Goal: Information Seeking & Learning: Learn about a topic

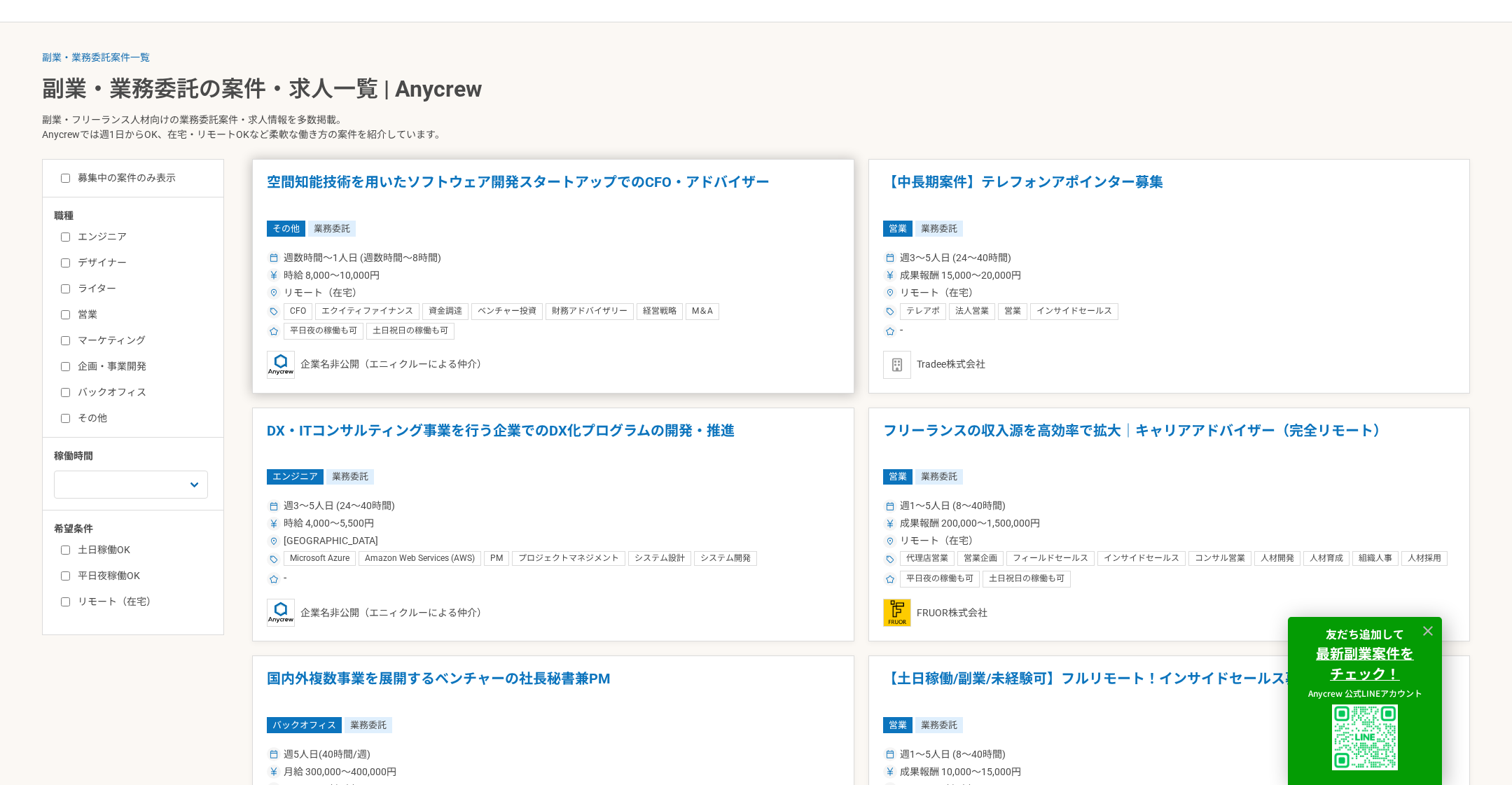
scroll to position [324, 0]
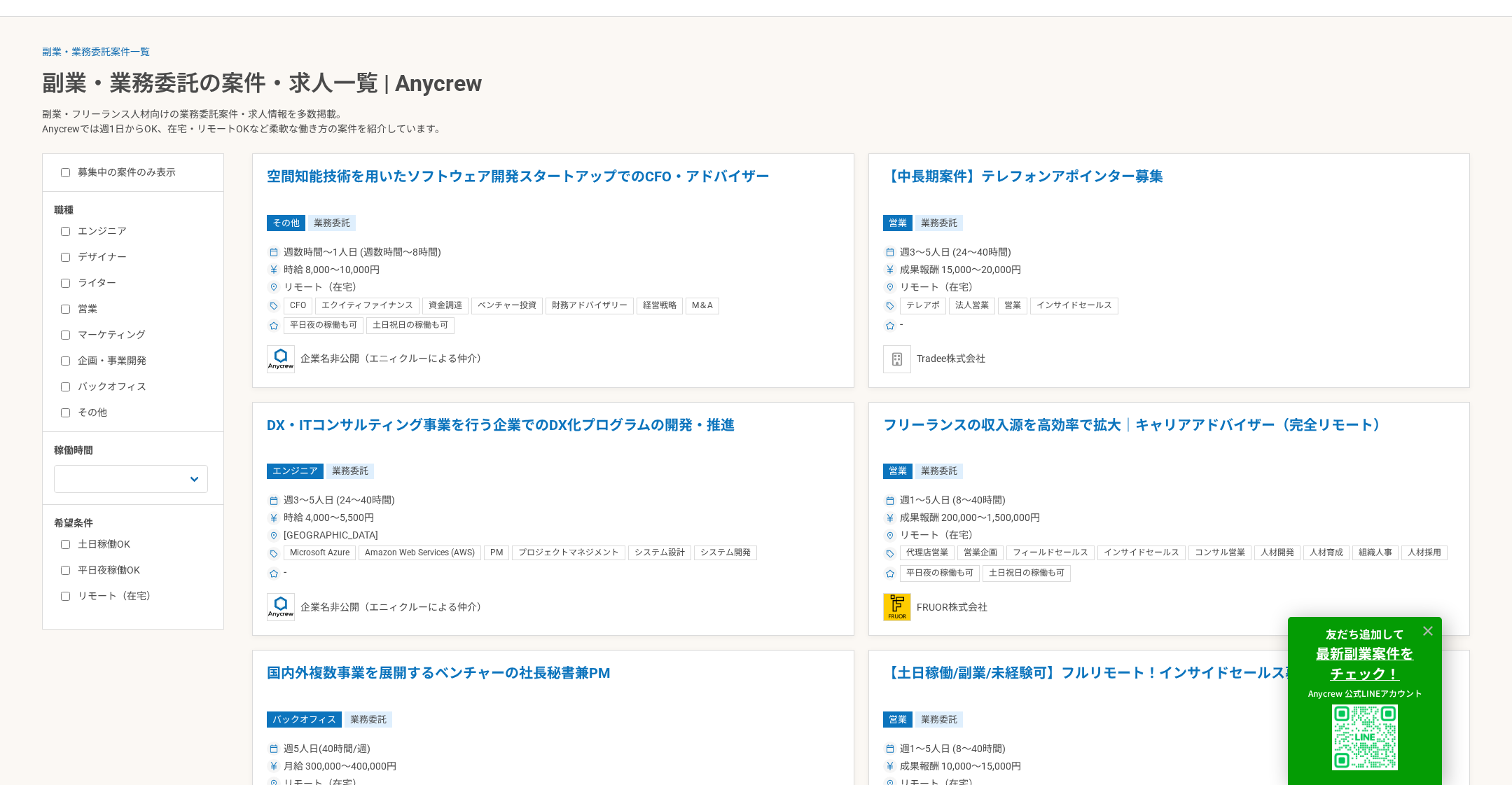
click at [107, 233] on label "エンジニア" at bounding box center [141, 231] width 161 height 14
click at [70, 233] on input "エンジニア" at bounding box center [66, 232] width 10 height 10
checkbox input "true"
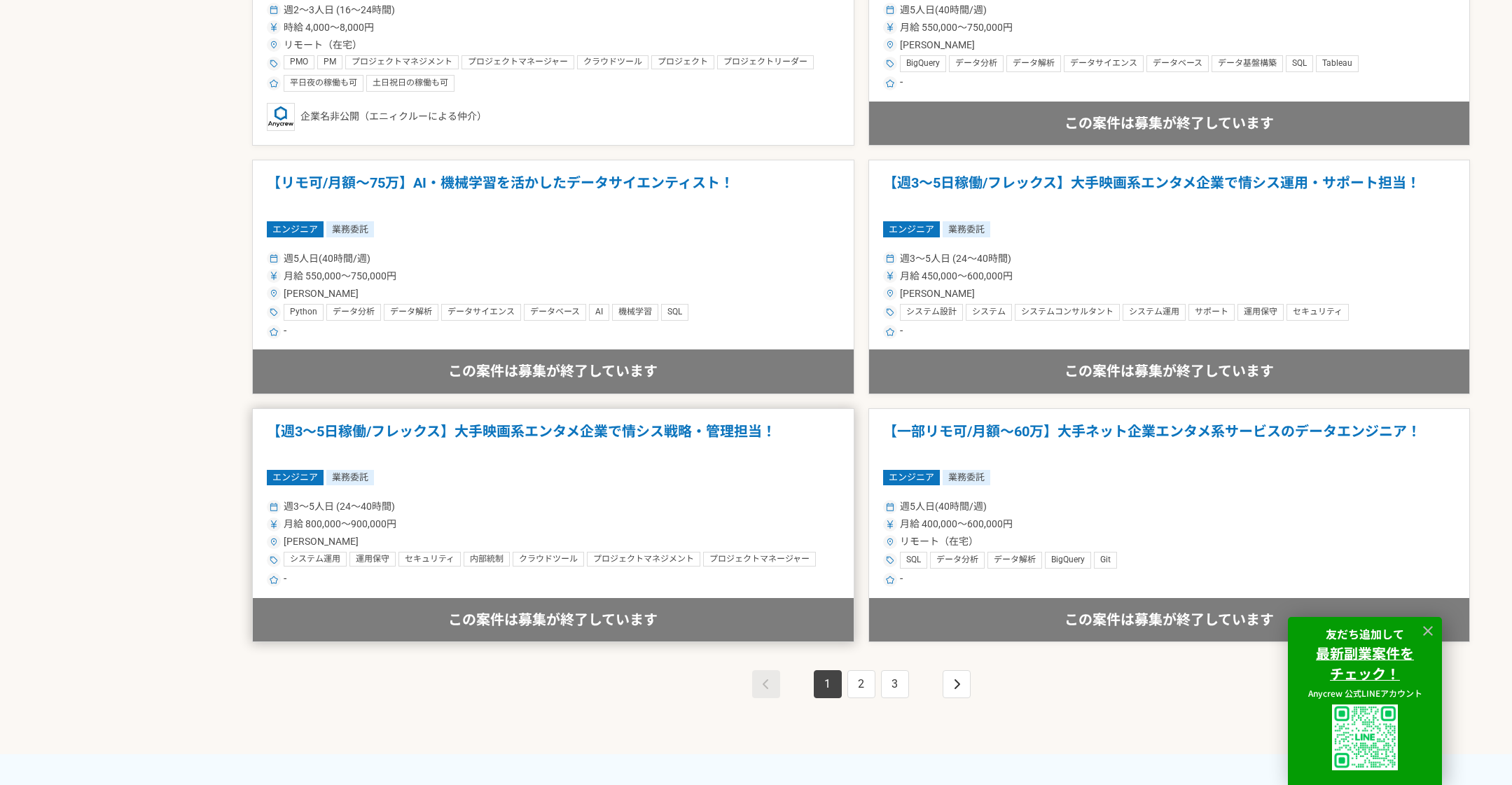
scroll to position [2305, 0]
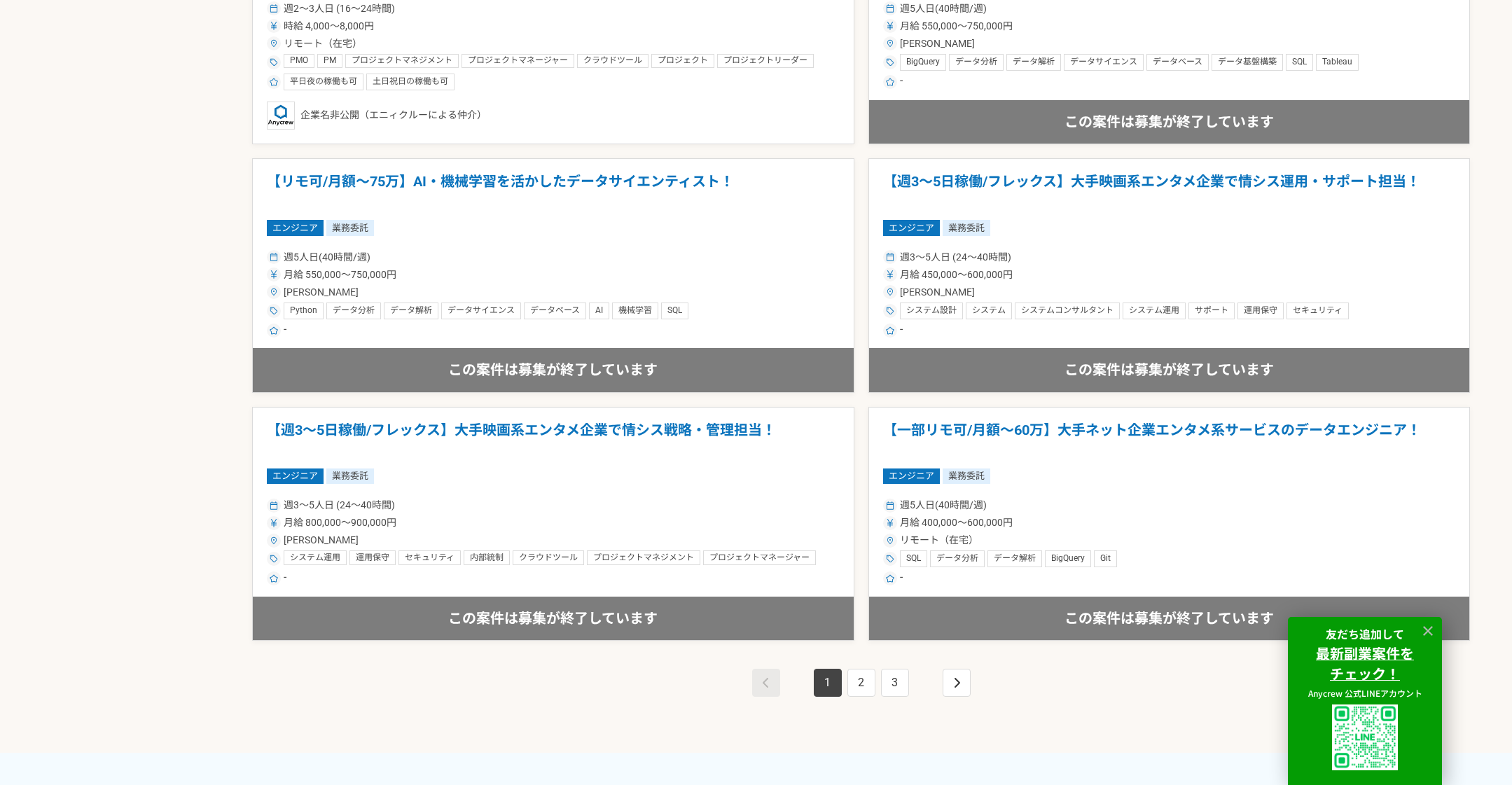
click at [862, 697] on div "1 2 3" at bounding box center [861, 696] width 1218 height 112
click at [862, 689] on link "2" at bounding box center [861, 682] width 28 height 28
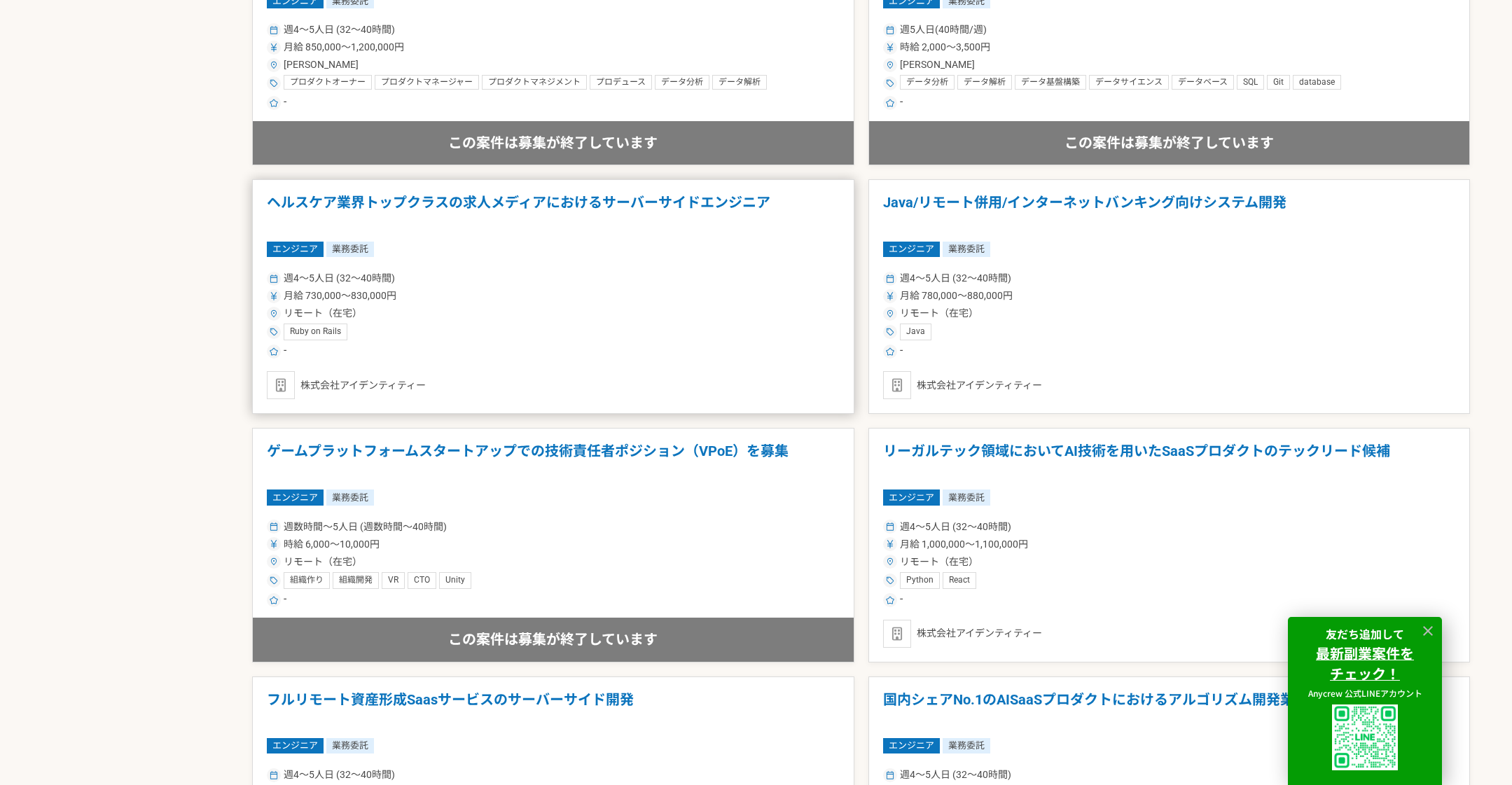
scroll to position [1317, 0]
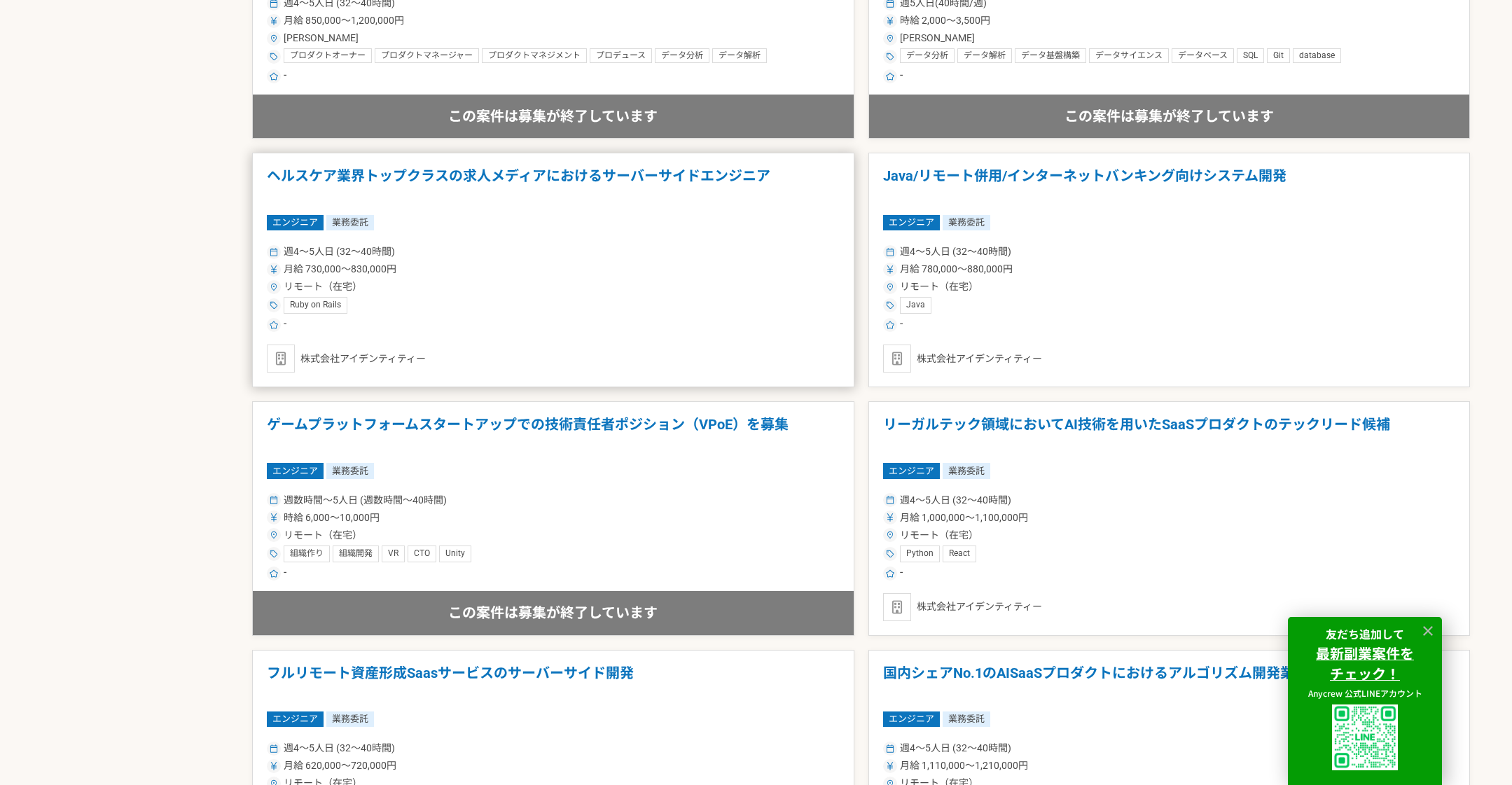
click at [613, 307] on div "Ruby on Rails" at bounding box center [553, 306] width 573 height 17
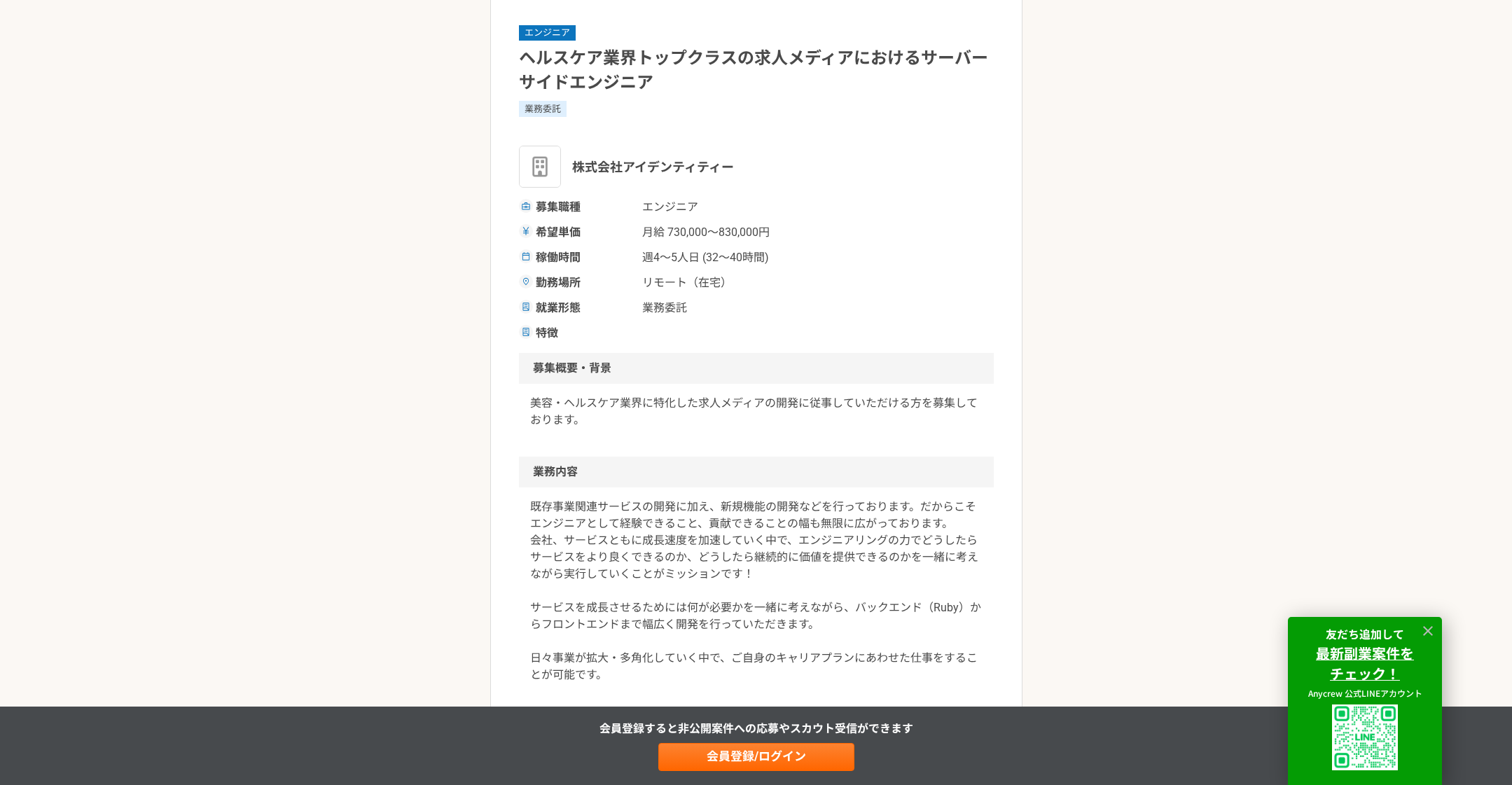
scroll to position [105, 0]
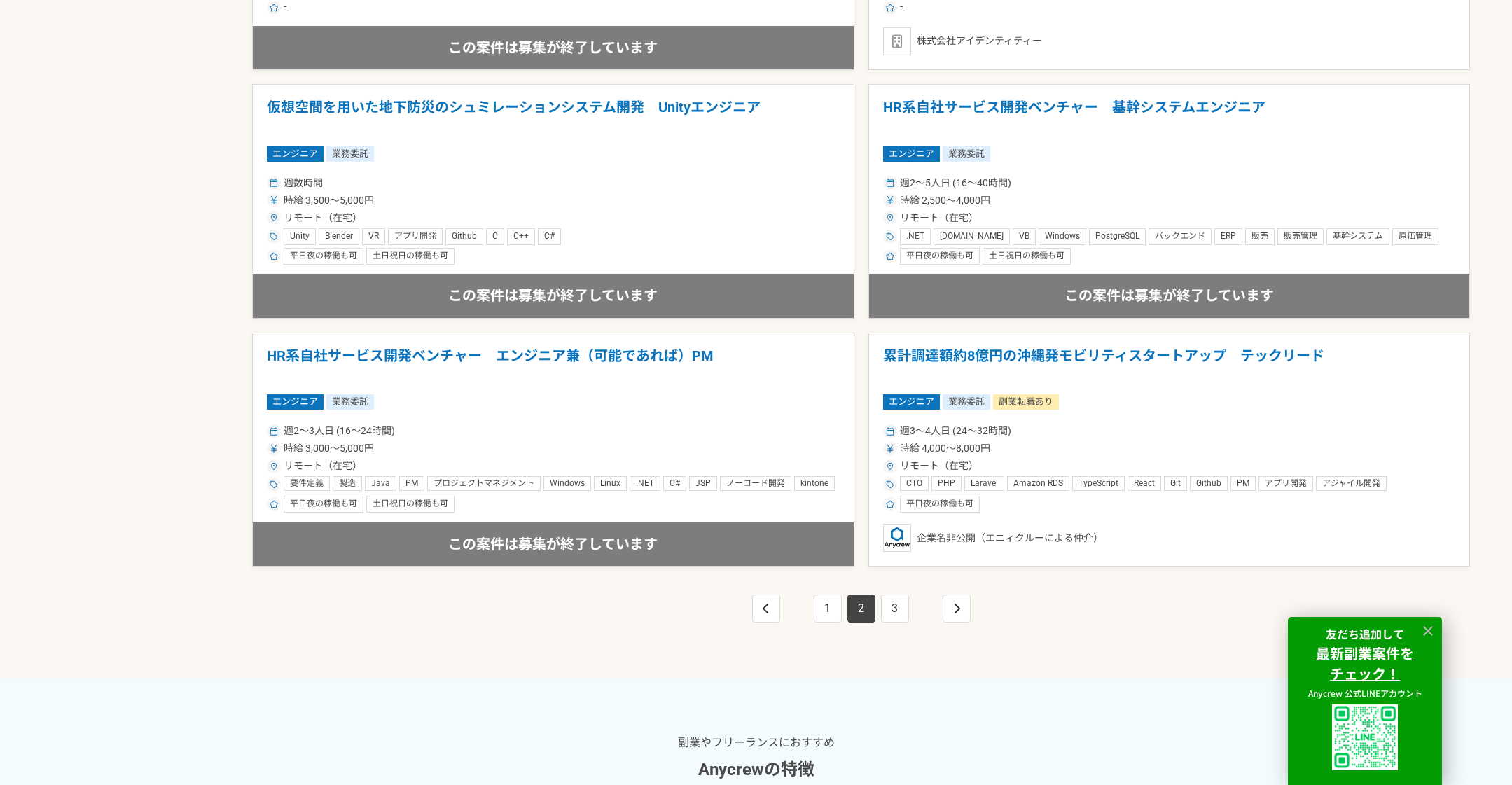
scroll to position [2379, 0]
click at [888, 605] on link "3" at bounding box center [894, 608] width 28 height 28
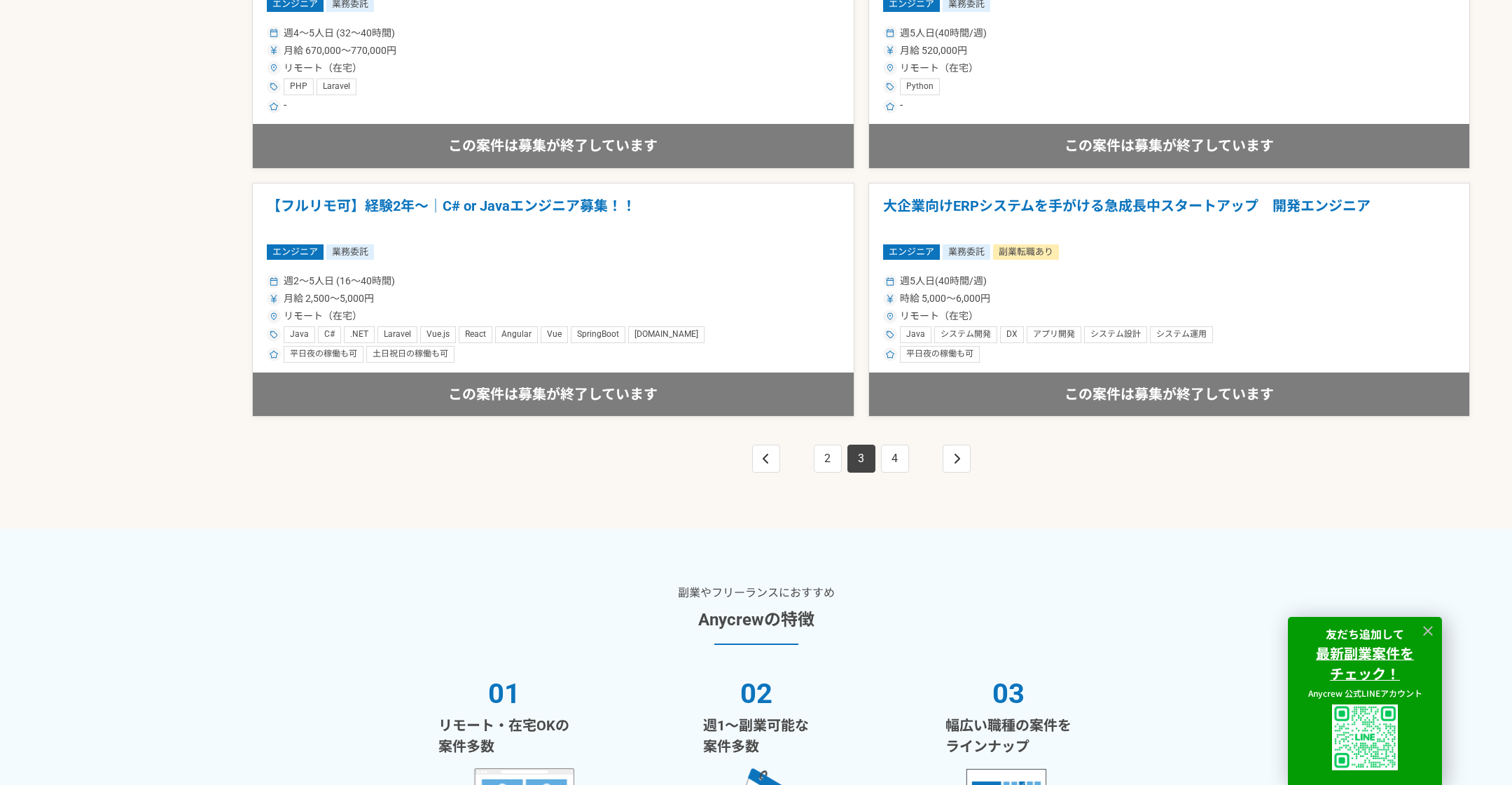
scroll to position [2693, 0]
